Goal: Check status: Check status

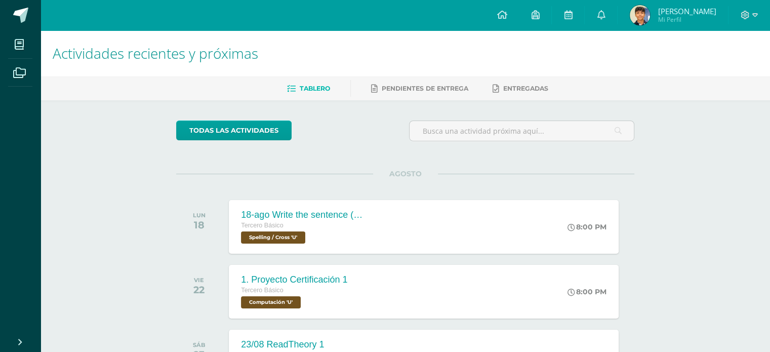
click at [692, 10] on span "[PERSON_NAME]" at bounding box center [687, 11] width 58 height 10
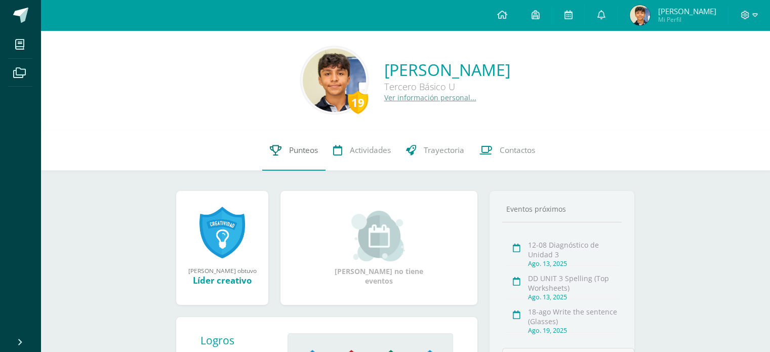
click at [284, 153] on link "Punteos" at bounding box center [293, 150] width 63 height 41
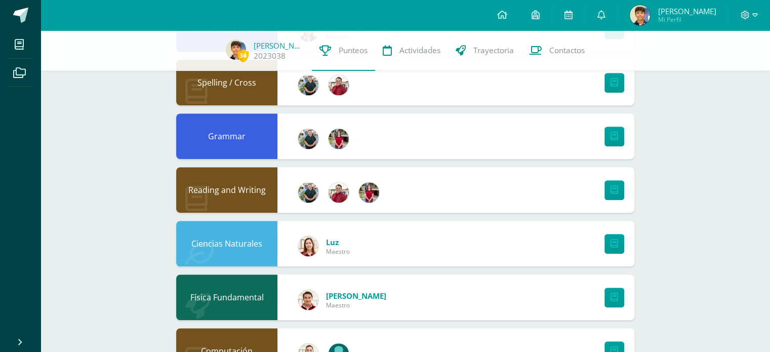
scroll to position [576, 0]
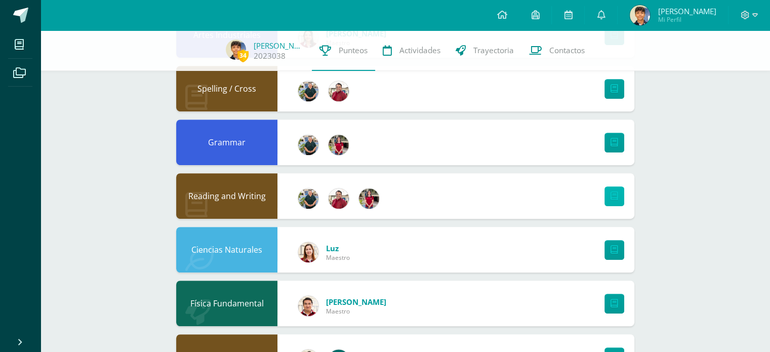
click at [616, 200] on icon at bounding box center [615, 196] width 8 height 9
